Goal: Obtain resource: Obtain resource

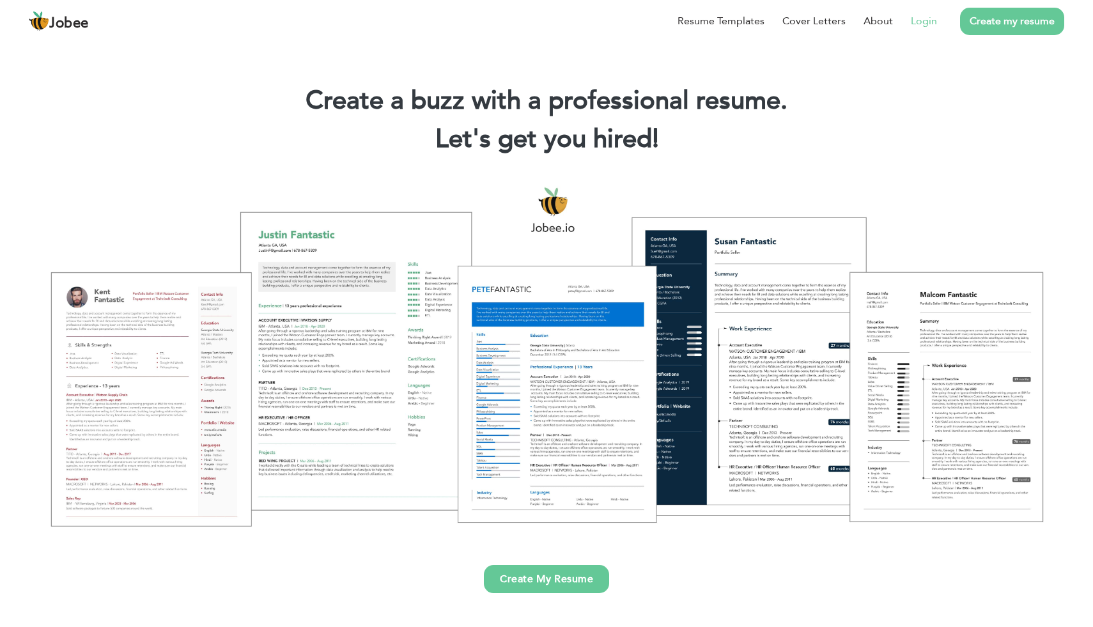
click at [927, 21] on link "Login" at bounding box center [924, 20] width 26 height 15
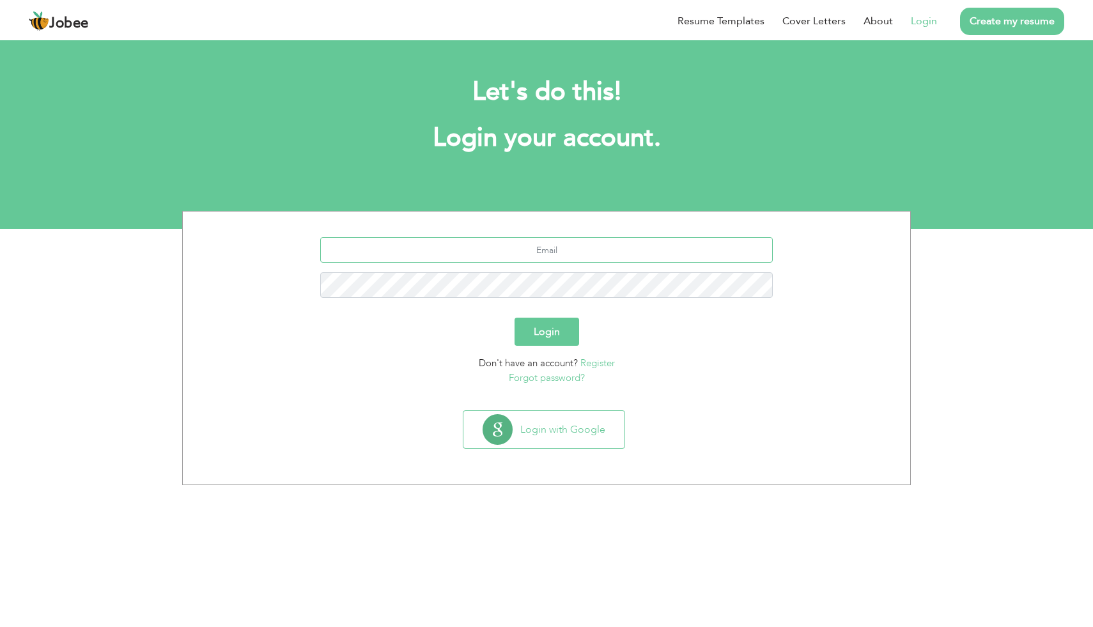
click at [570, 254] on input "text" at bounding box center [546, 250] width 453 height 26
type input "khouram426@gmail.com"
click at [514, 318] on button "Login" at bounding box center [546, 332] width 65 height 28
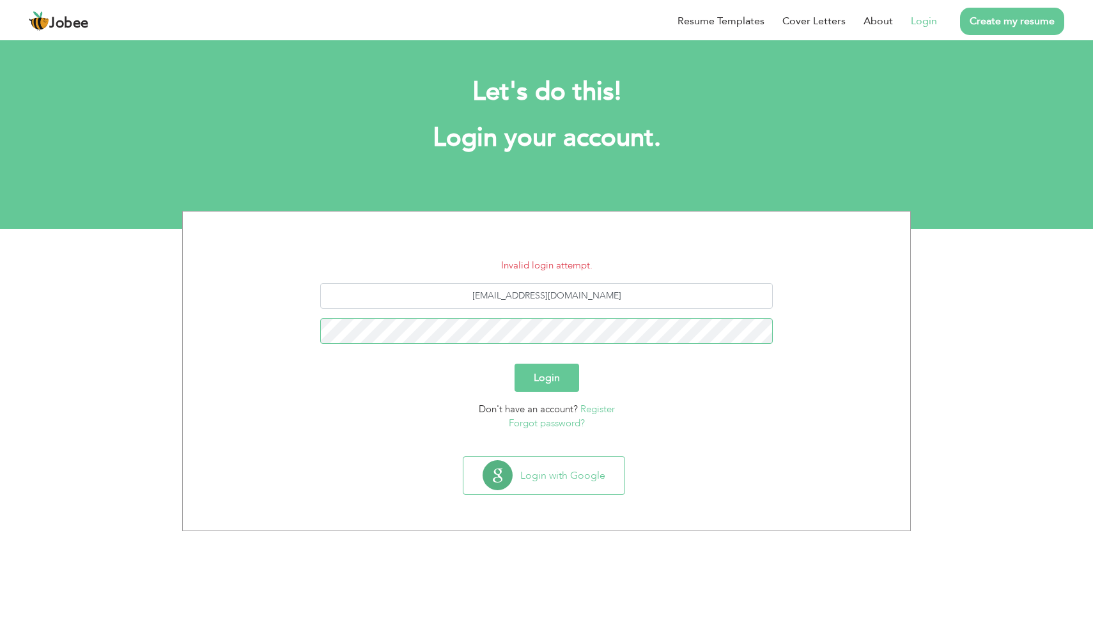
click at [514, 364] on button "Login" at bounding box center [546, 378] width 65 height 28
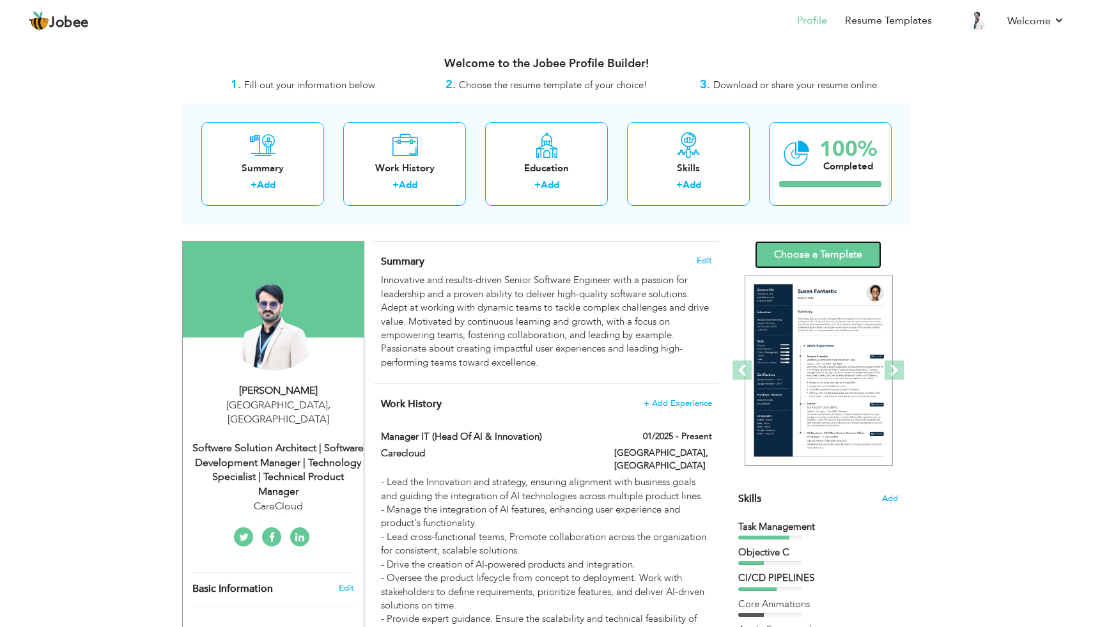
click at [838, 250] on link "Choose a Template" at bounding box center [818, 254] width 127 height 27
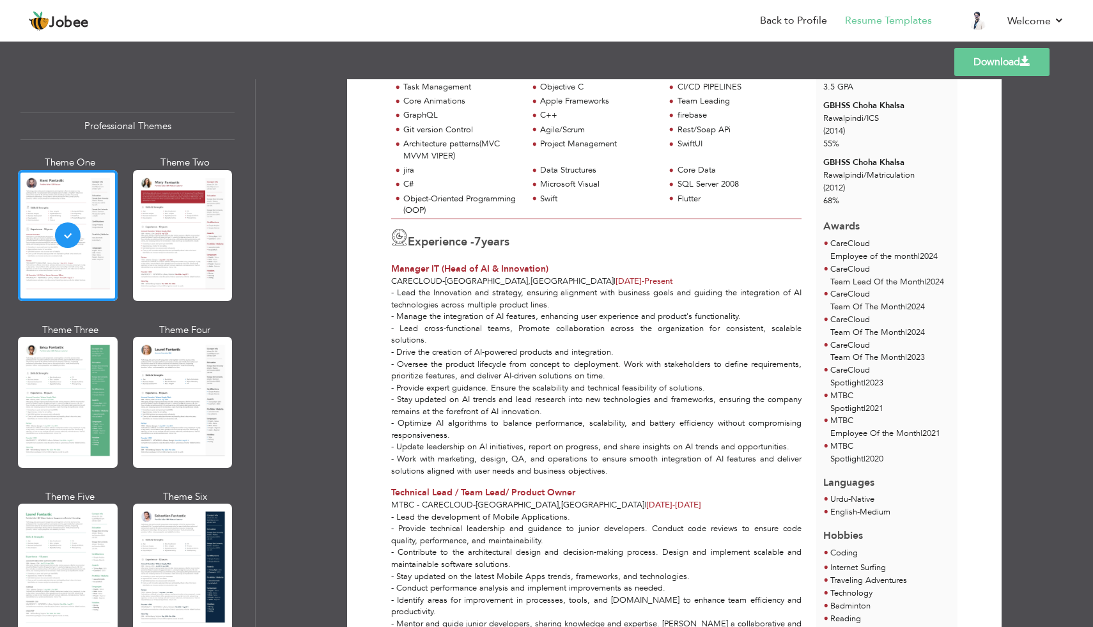
scroll to position [105, 0]
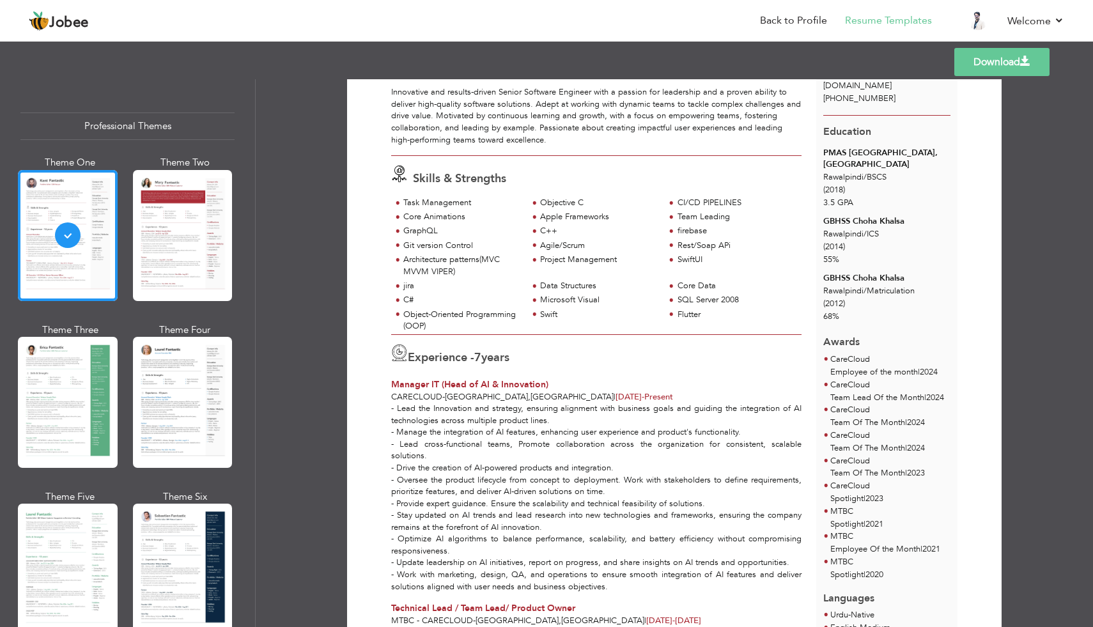
click at [988, 49] on link "Download" at bounding box center [1001, 62] width 95 height 28
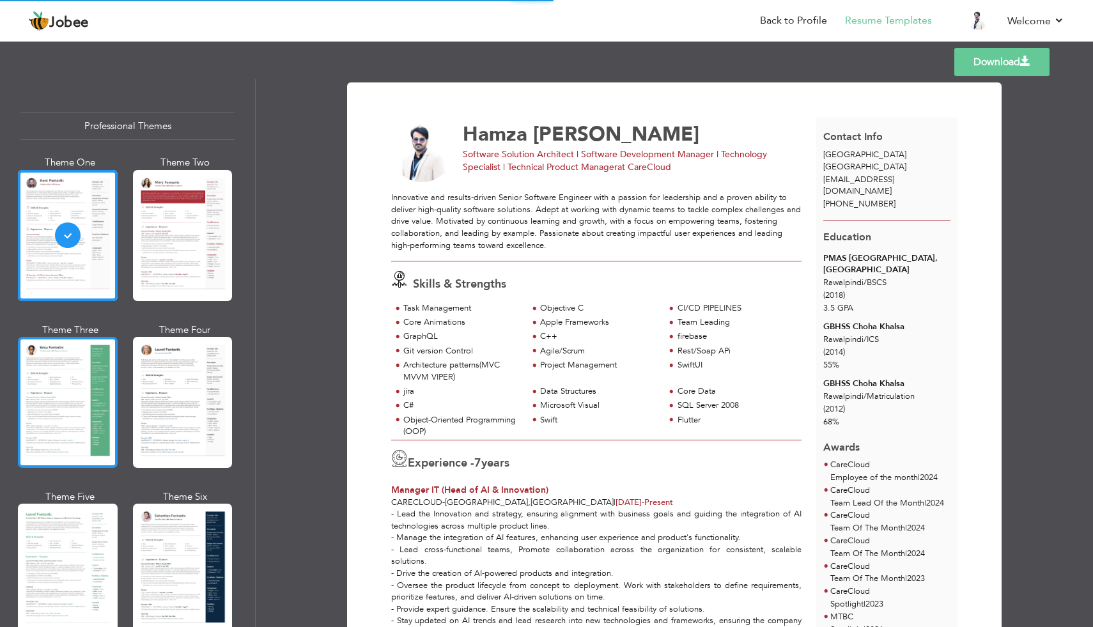
click at [92, 401] on div at bounding box center [68, 402] width 100 height 131
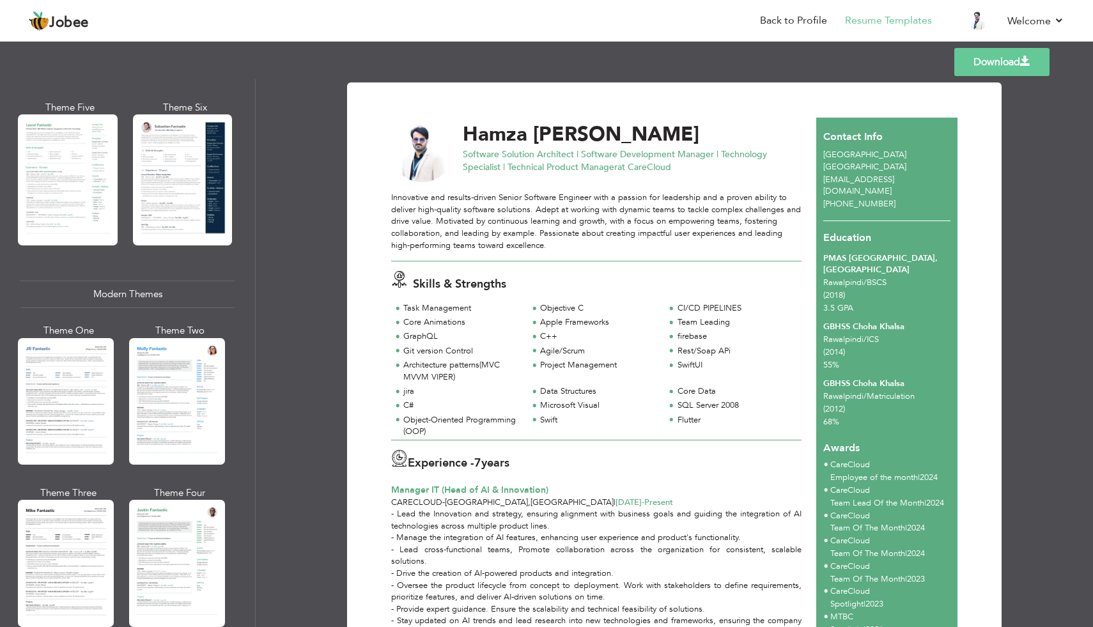
scroll to position [392, 0]
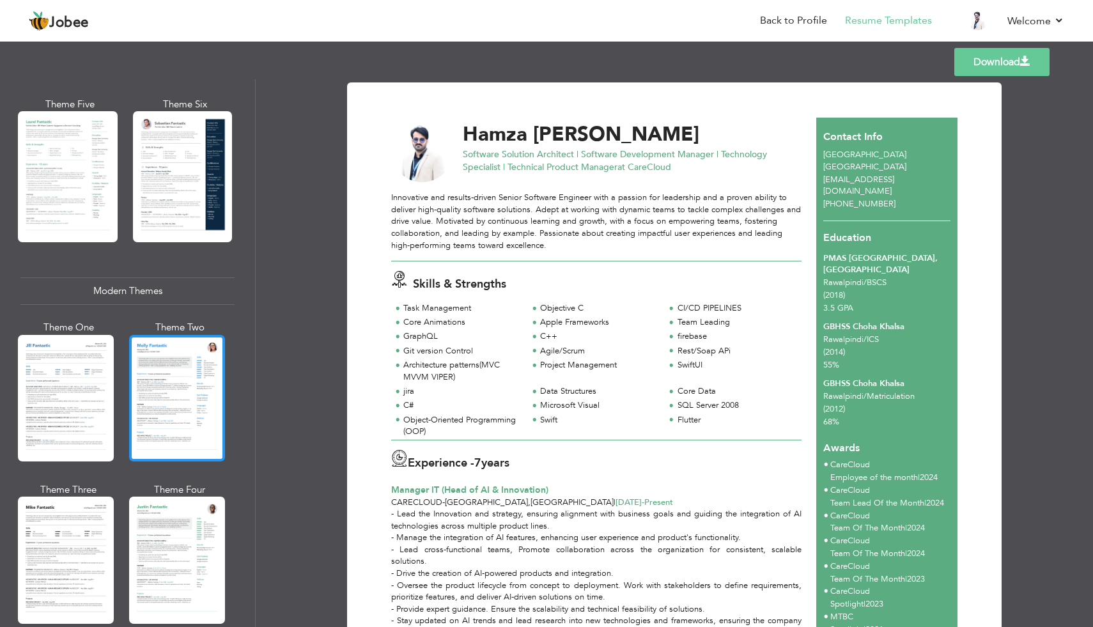
click at [167, 396] on div at bounding box center [177, 398] width 96 height 127
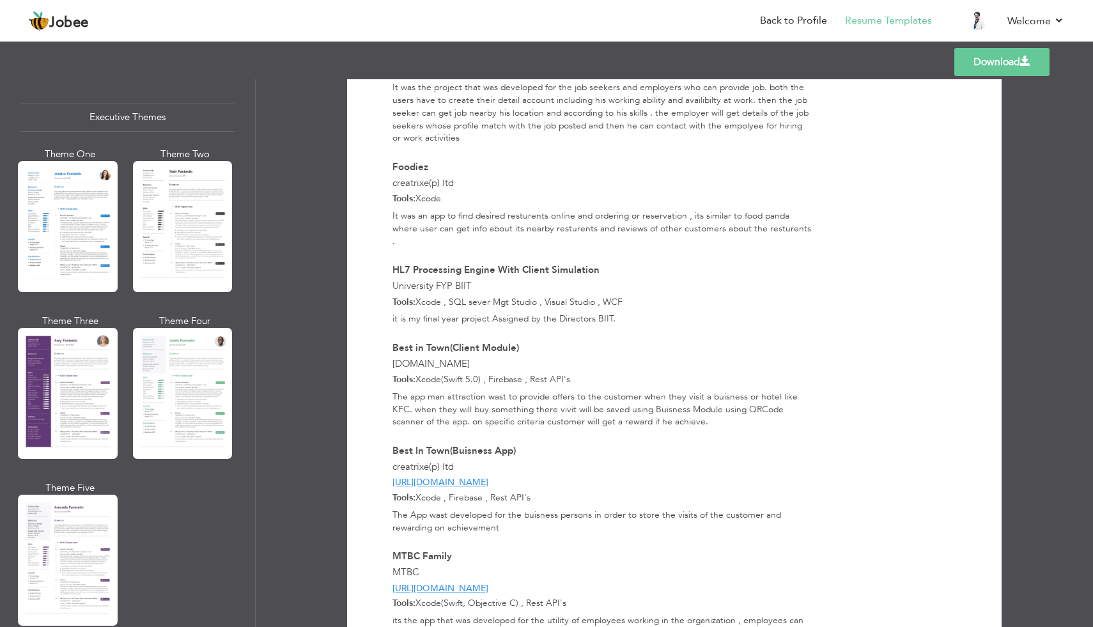
scroll to position [2810, 0]
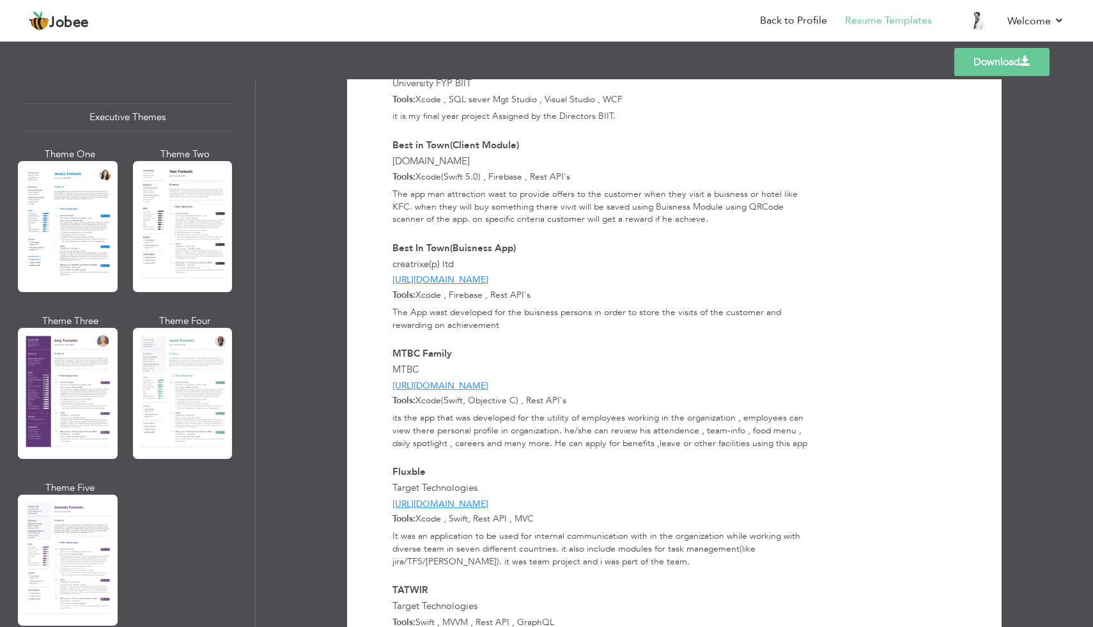
click at [1015, 67] on link "Download" at bounding box center [1001, 62] width 95 height 28
